Goal: Task Accomplishment & Management: Manage account settings

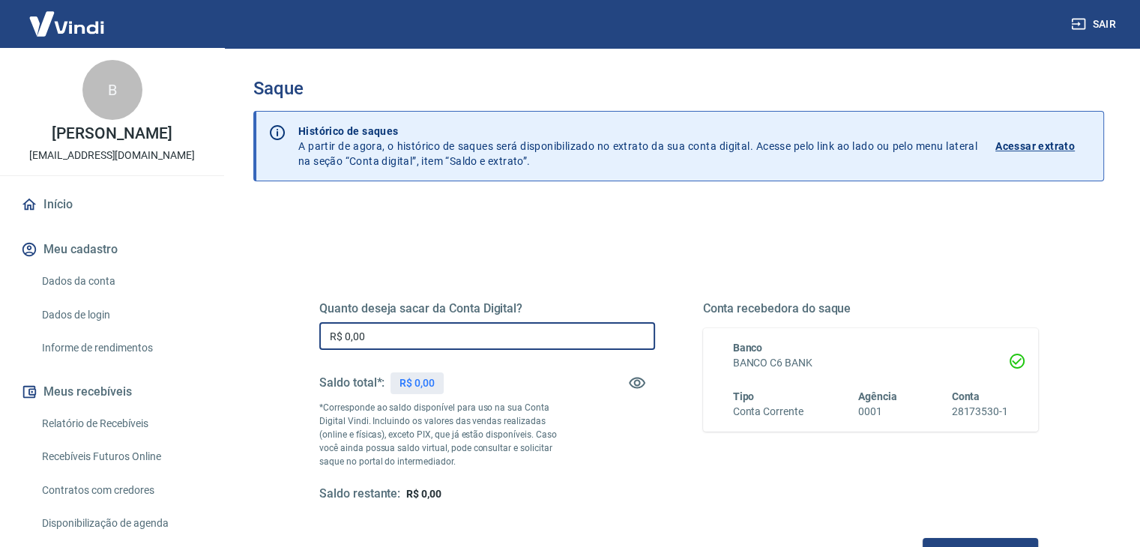
click at [477, 337] on input "R$ 0,00" at bounding box center [487, 336] width 336 height 28
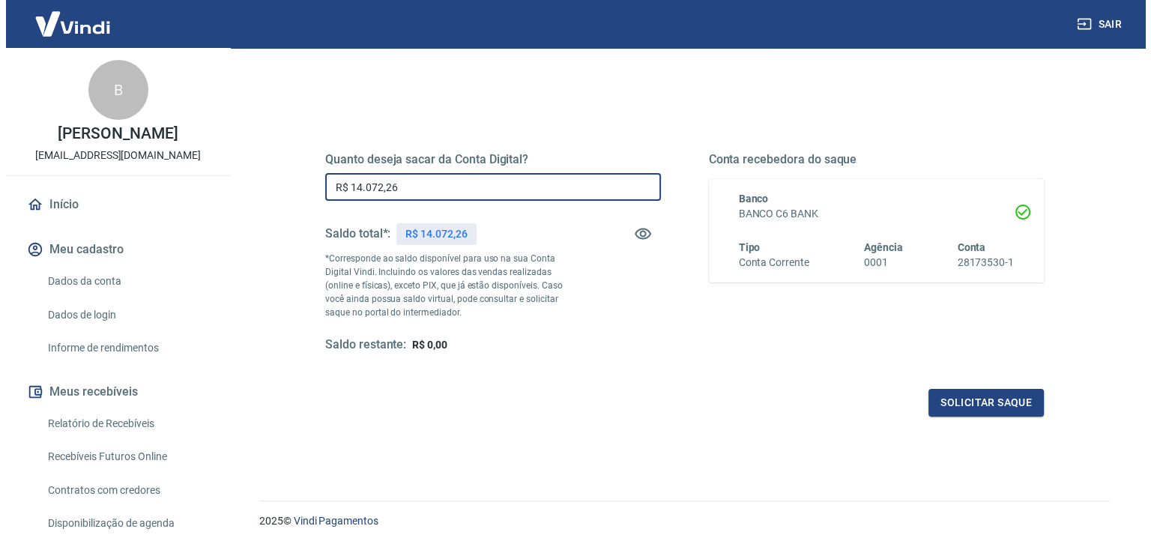
scroll to position [150, 0]
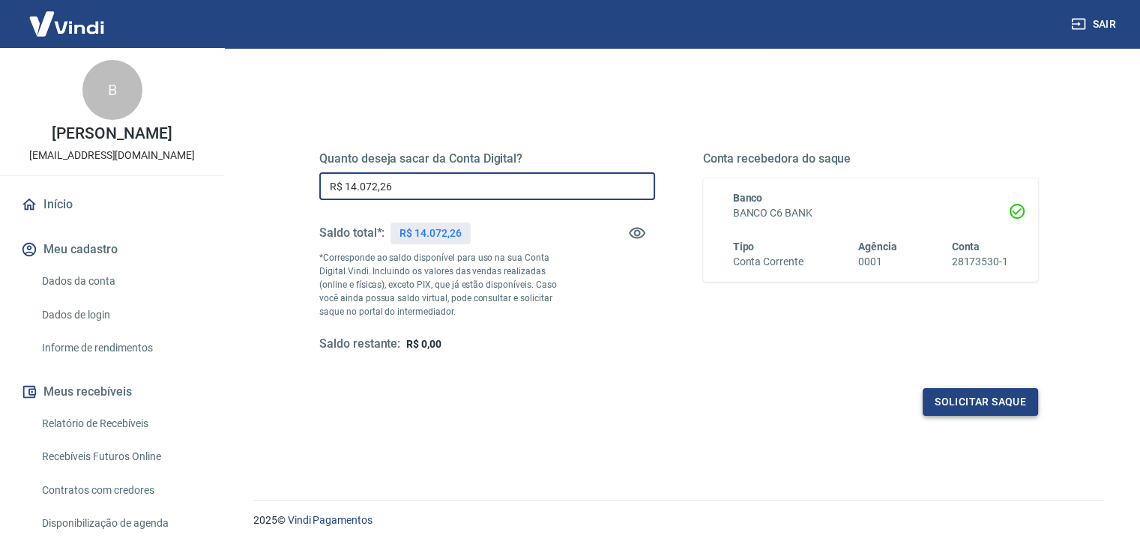
type input "R$ 14.072,26"
click at [940, 400] on button "Solicitar saque" at bounding box center [980, 402] width 115 height 28
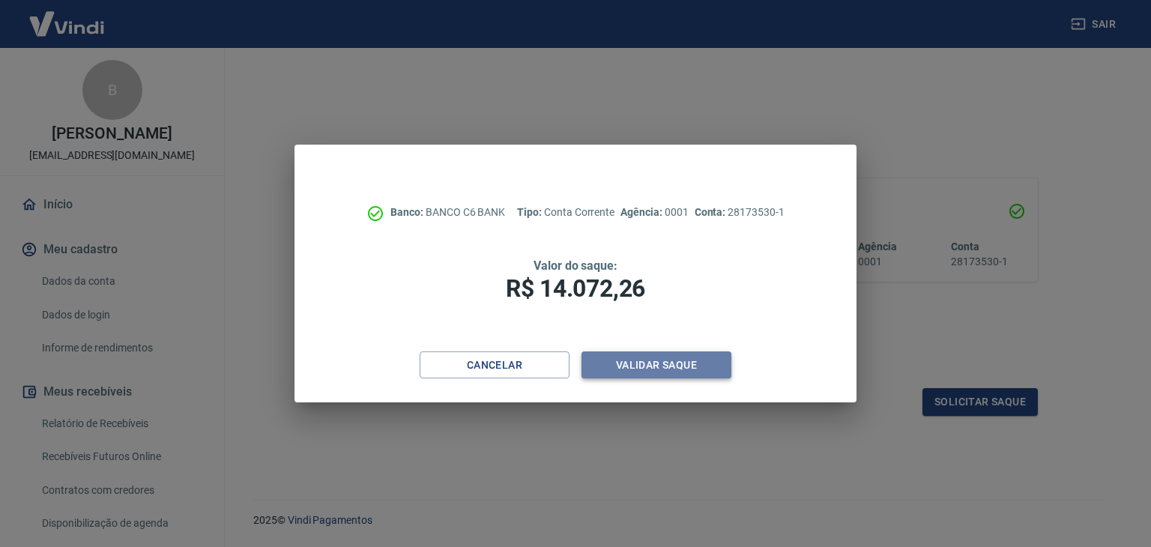
click at [636, 366] on button "Validar saque" at bounding box center [657, 365] width 150 height 28
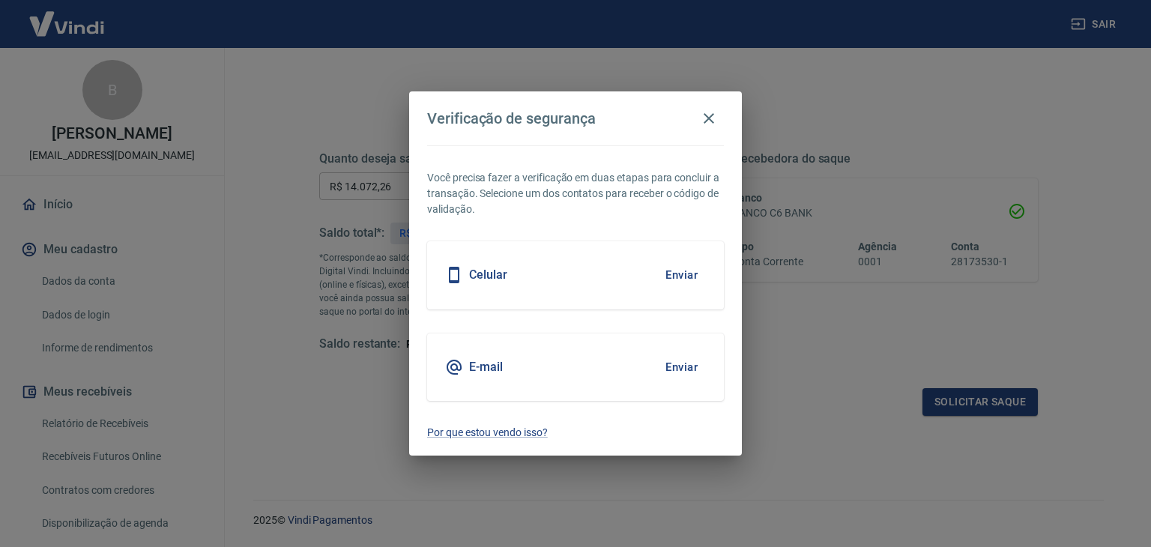
click at [685, 273] on button "Enviar" at bounding box center [681, 274] width 49 height 31
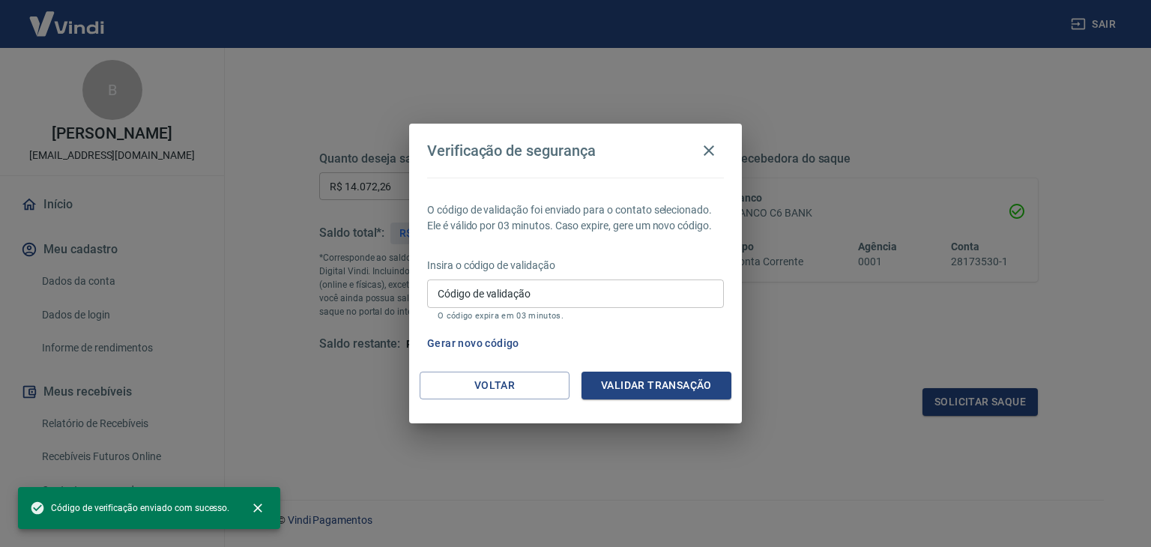
click at [653, 292] on input "Código de validação" at bounding box center [575, 294] width 297 height 28
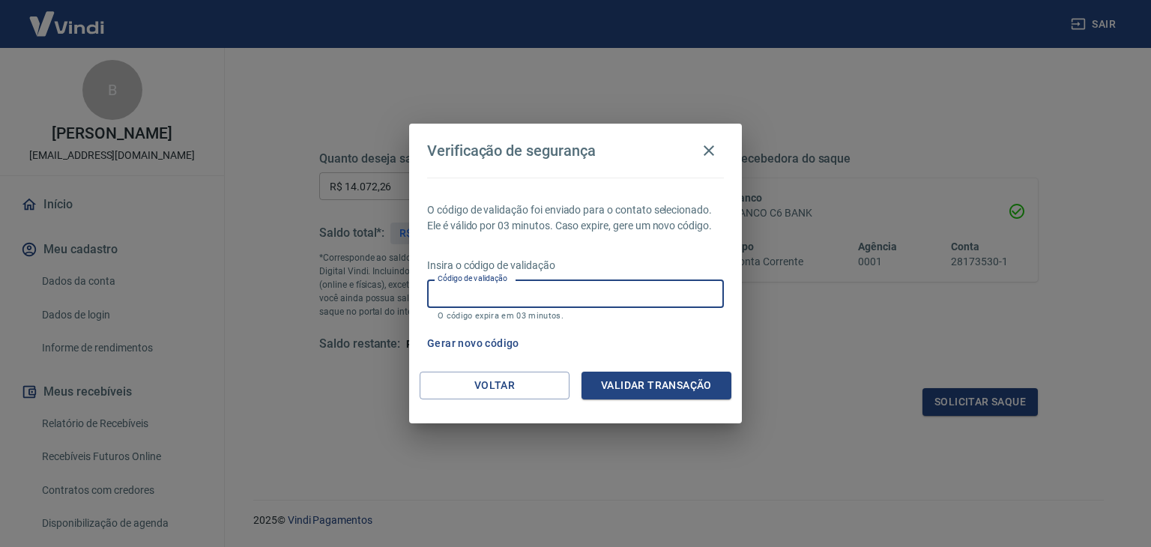
click at [604, 298] on input "Código de validação" at bounding box center [575, 294] width 297 height 28
type input "195120"
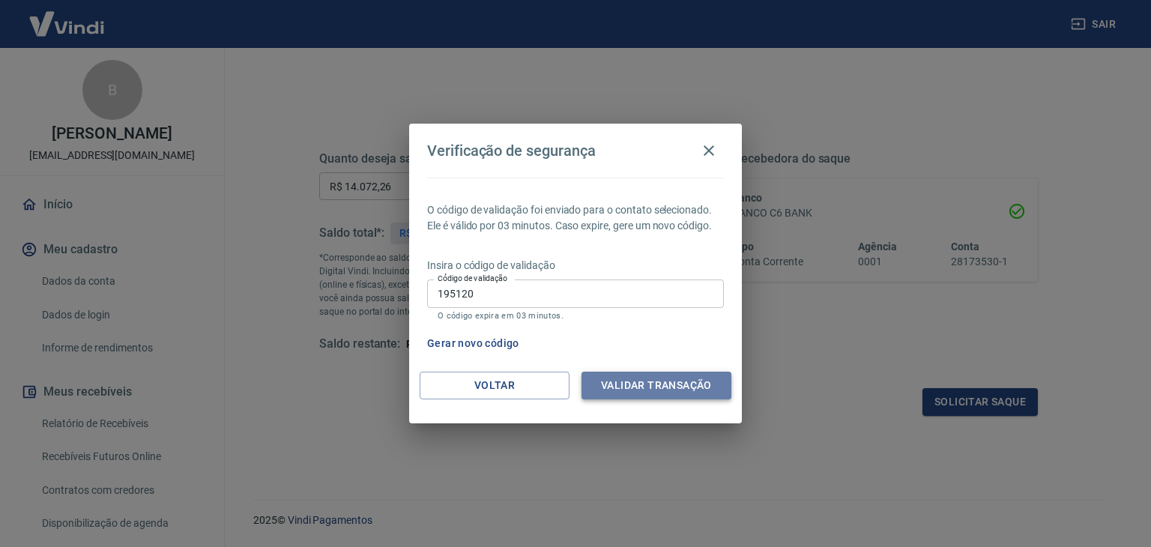
click at [632, 396] on button "Validar transação" at bounding box center [657, 386] width 150 height 28
